Goal: Transaction & Acquisition: Purchase product/service

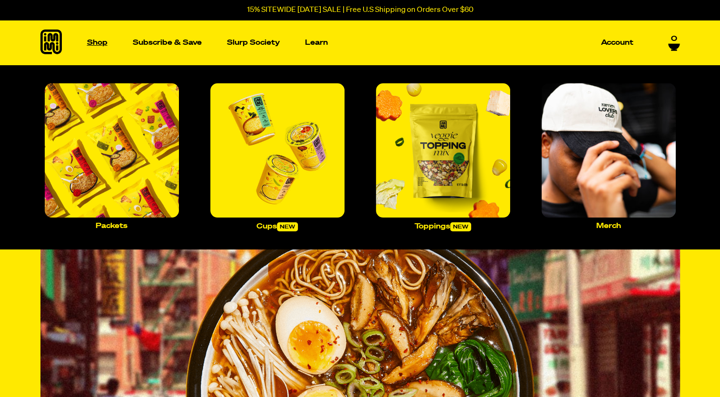
click at [92, 43] on p "Shop" at bounding box center [97, 42] width 20 height 7
click at [234, 146] on img "Main navigation" at bounding box center [277, 150] width 134 height 134
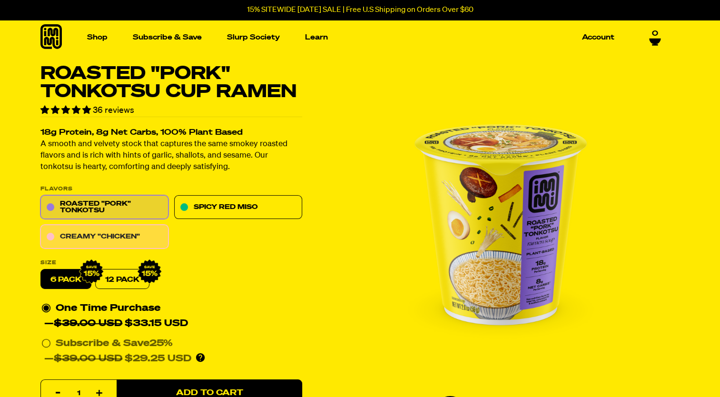
click at [99, 230] on link "Creamy "Chicken"" at bounding box center [104, 237] width 128 height 24
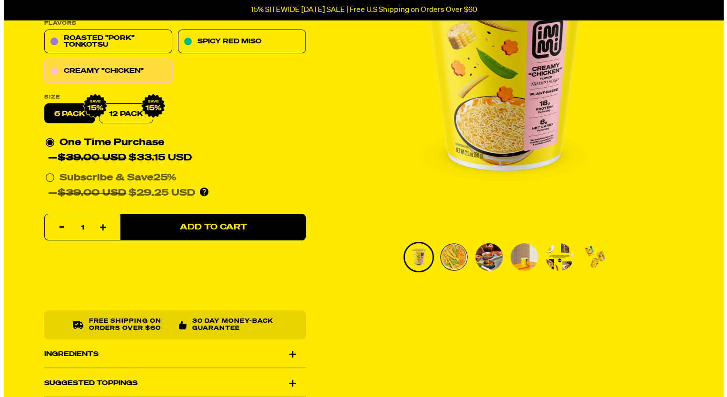
scroll to position [165, 0]
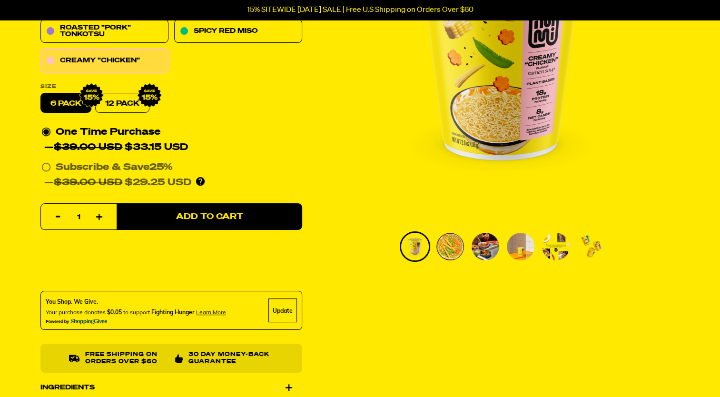
click at [99, 213] on button "Increase item quantity by one" at bounding box center [99, 217] width 19 height 27
type input "3"
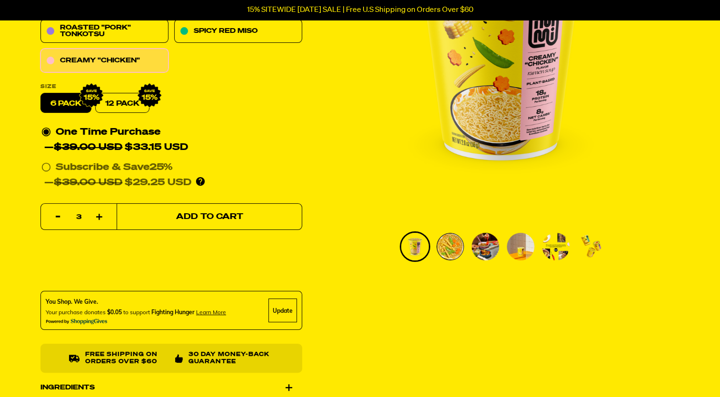
click at [194, 210] on button "Add to Cart" at bounding box center [209, 217] width 185 height 27
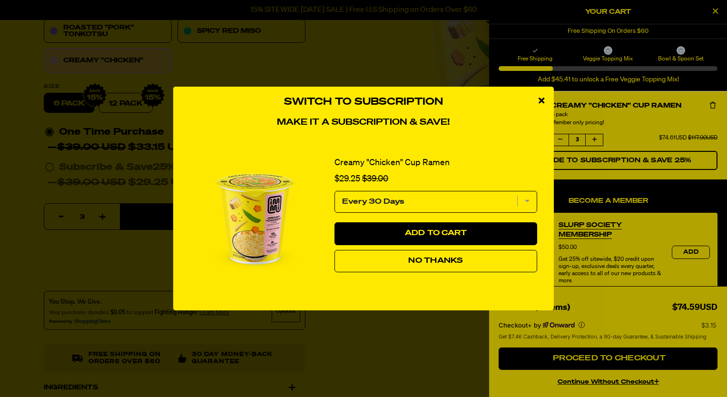
click at [392, 252] on button "No Thanks" at bounding box center [435, 261] width 203 height 23
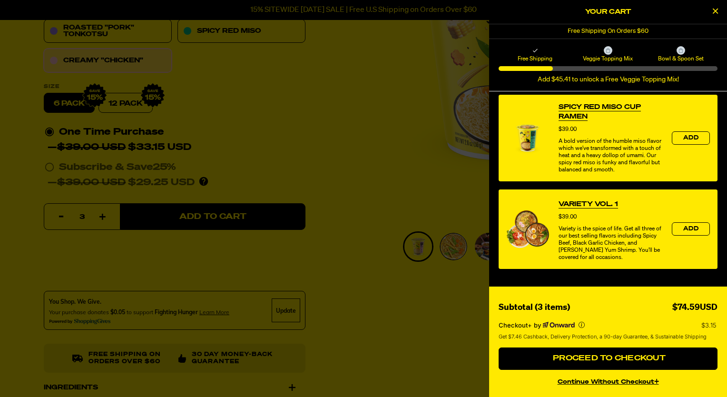
scroll to position [409, 0]
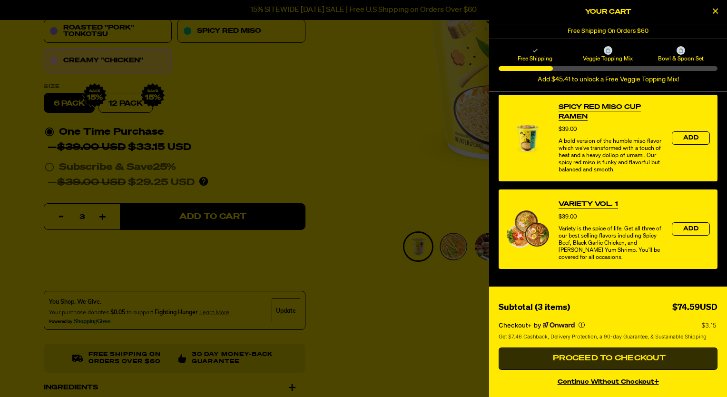
click at [620, 363] on button "Proceed to Checkout" at bounding box center [607, 358] width 219 height 23
